Goal: Obtain resource: Download file/media

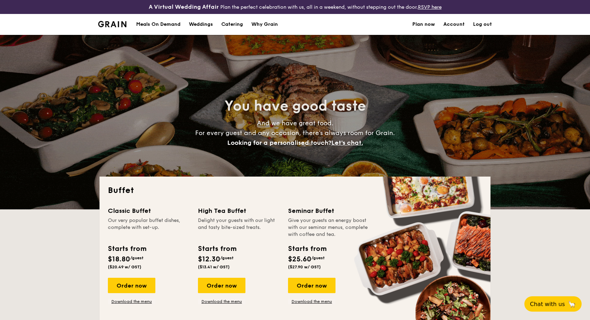
select select
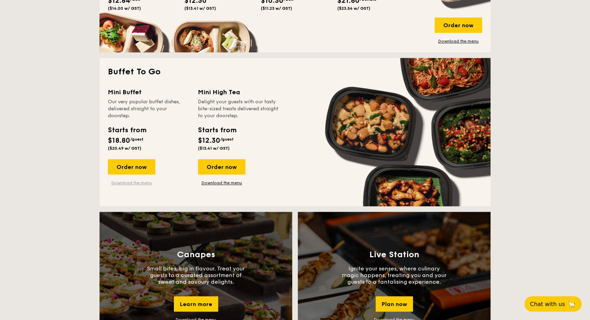
click at [138, 180] on link "Download the menu" at bounding box center [131, 183] width 47 height 6
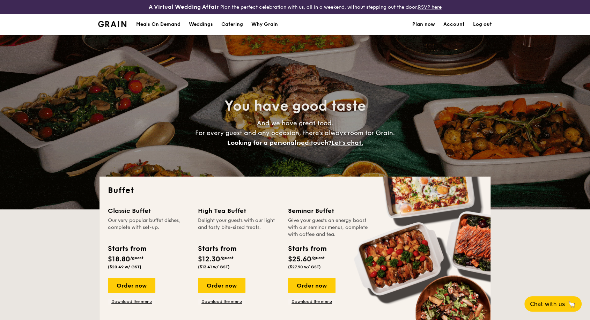
click at [163, 24] on div "Meals On Demand" at bounding box center [158, 24] width 44 height 21
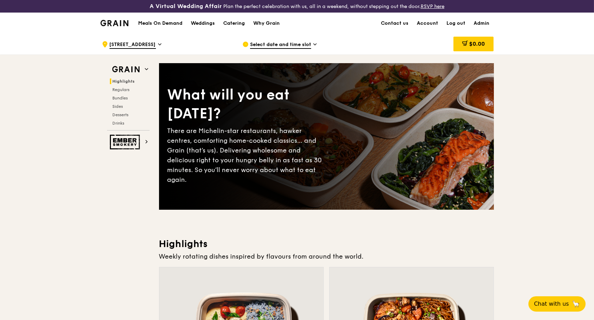
click at [158, 43] on icon at bounding box center [159, 44] width 3 height 6
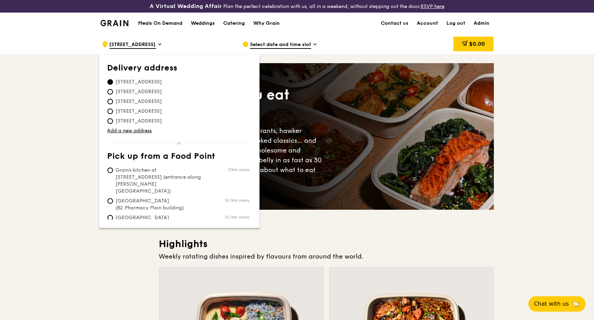
click at [163, 32] on div "Meals On Demand Weddings Catering Why Grain" at bounding box center [209, 23] width 150 height 21
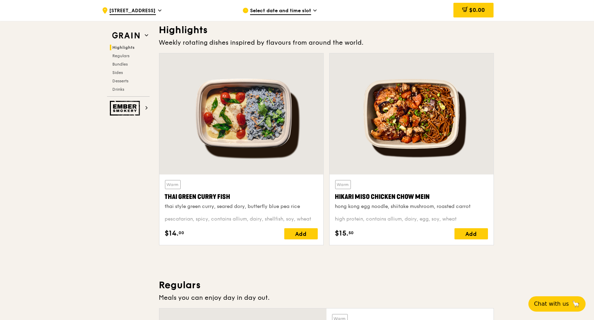
scroll to position [232, 0]
